Goal: Find contact information

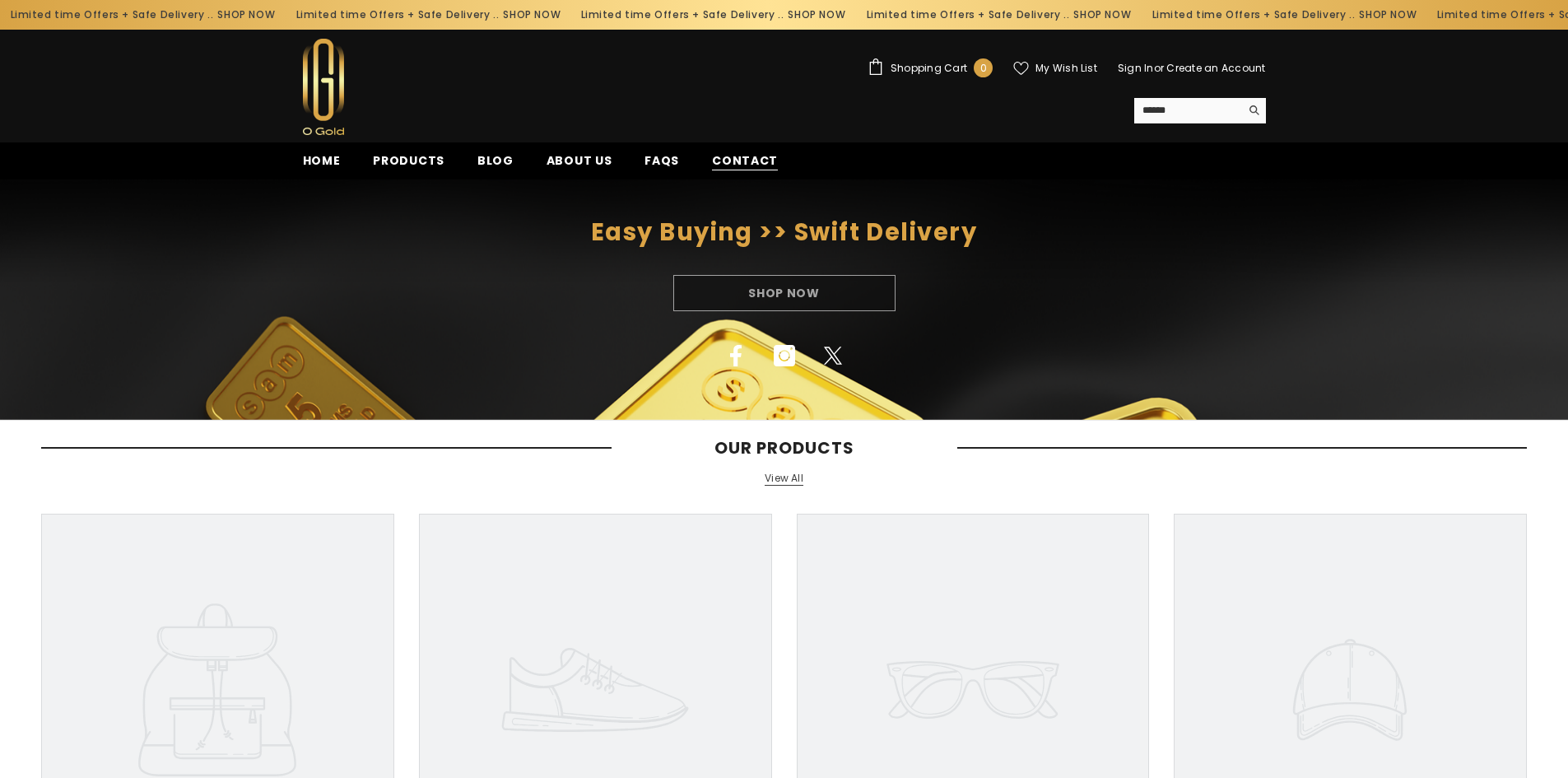
click at [734, 157] on span "Contact" at bounding box center [744, 161] width 66 height 17
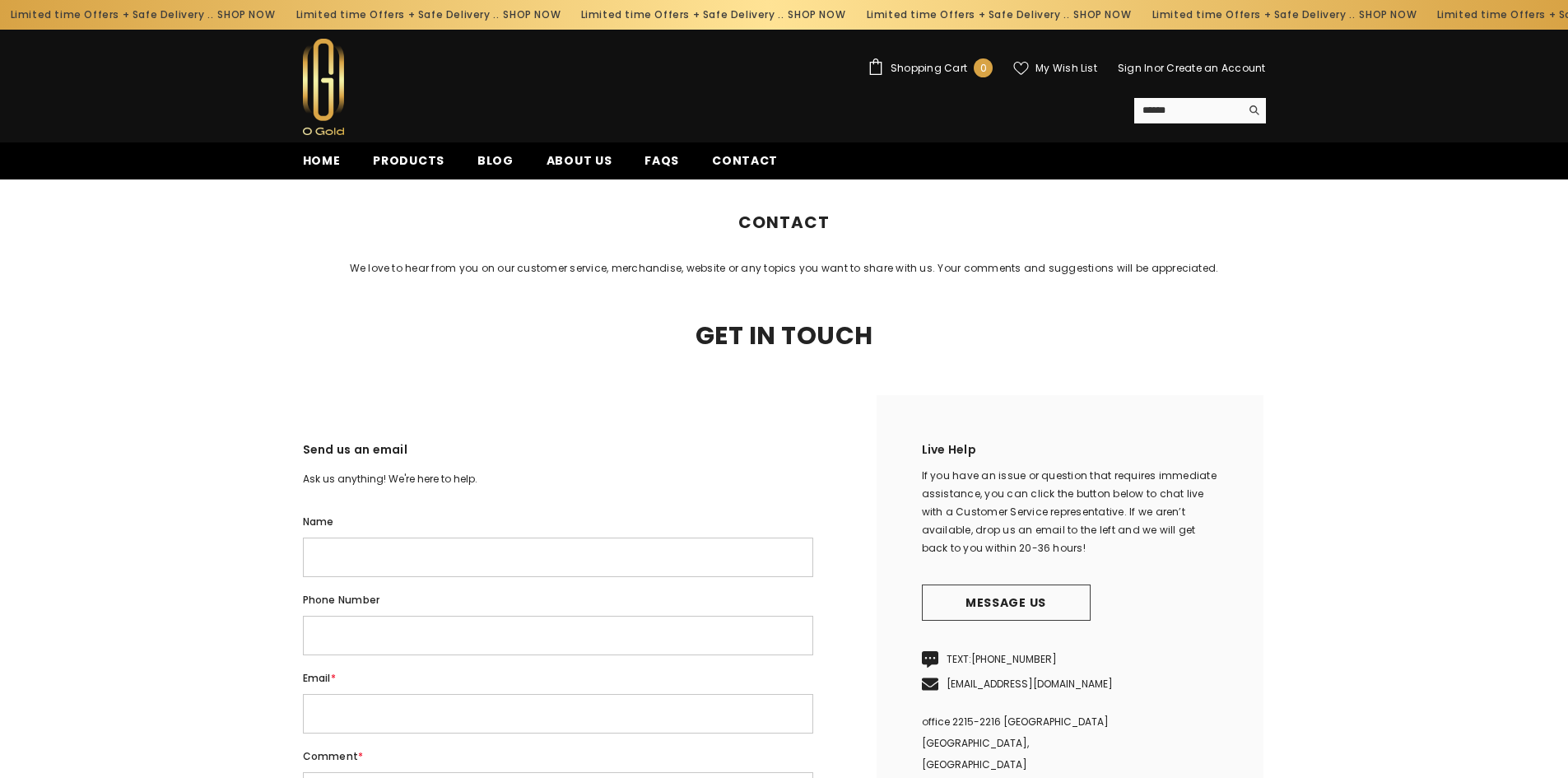
drag, startPoint x: 1579, startPoint y: 137, endPoint x: 1551, endPoint y: 23, distance: 117.4
click at [1567, 27] on html "Skip to content Limited time Offers + Safe Delivery .. SHOP NOW Limited time Of…" at bounding box center [784, 389] width 1568 height 778
